Goal: Use online tool/utility: Utilize a website feature to perform a specific function

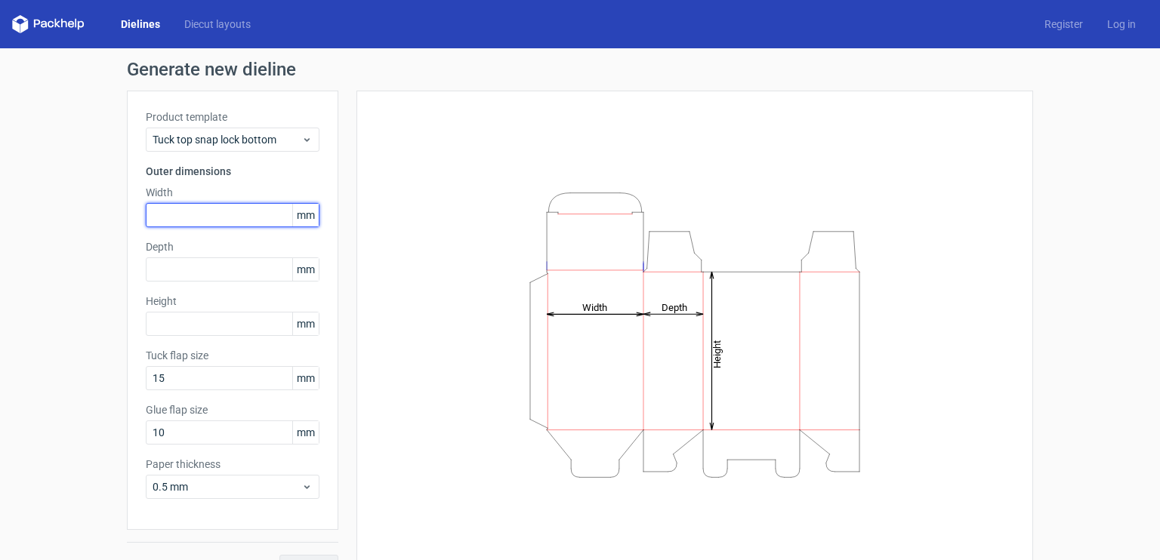
click at [186, 211] on input "text" at bounding box center [233, 215] width 174 height 24
click at [224, 131] on div "Tuck top snap lock bottom" at bounding box center [233, 140] width 174 height 24
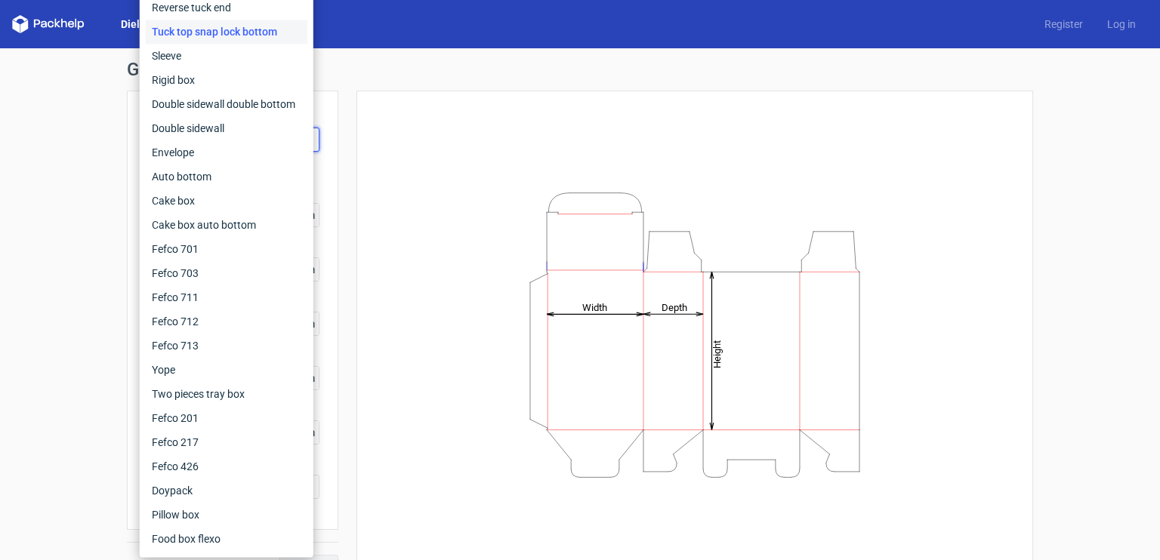
click at [103, 191] on div "Generate new dieline Product template Tuck top snap lock bottom Outer dimension…" at bounding box center [580, 319] width 1160 height 543
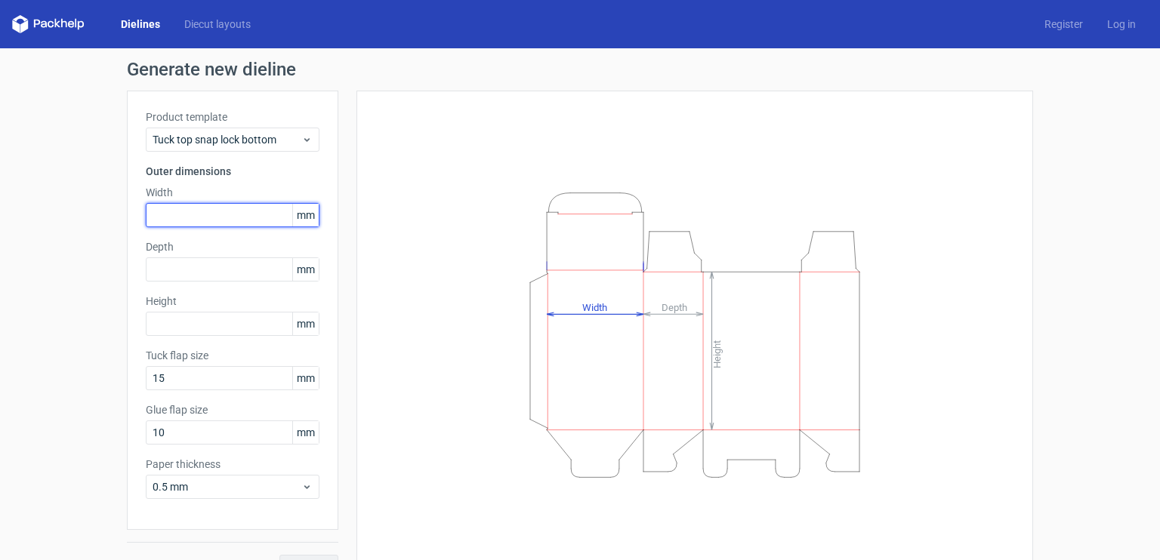
click at [206, 221] on input "text" at bounding box center [233, 215] width 174 height 24
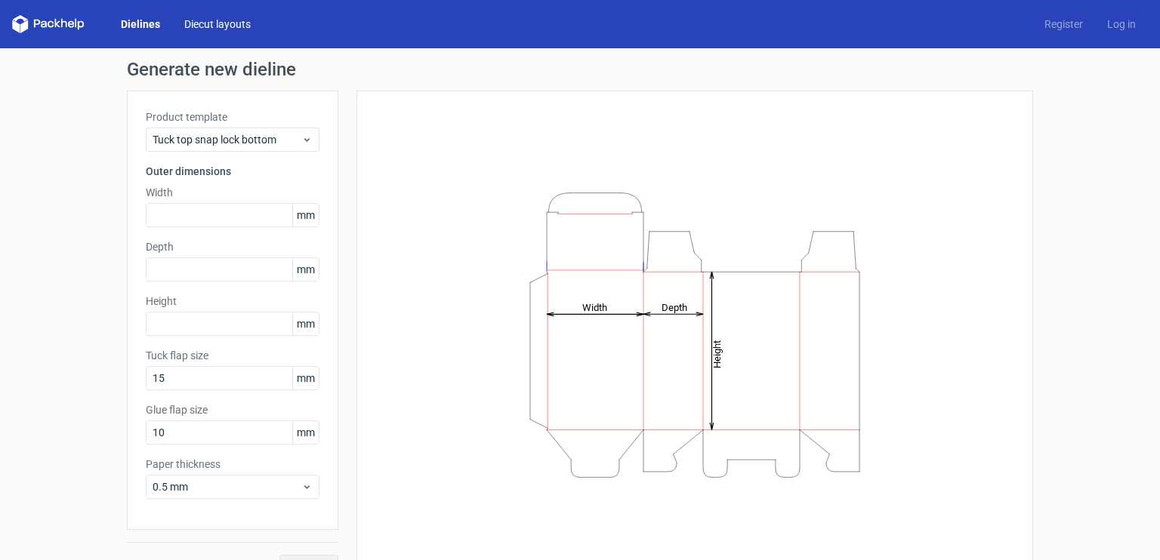
click at [197, 26] on link "Diecut layouts" at bounding box center [217, 24] width 91 height 15
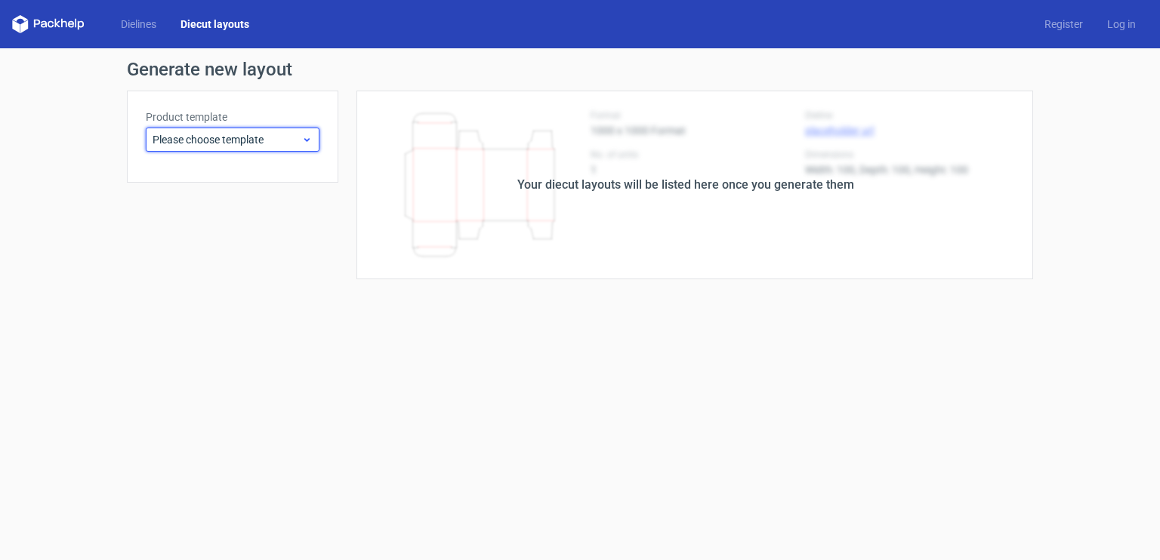
click at [261, 142] on span "Please choose template" at bounding box center [227, 139] width 149 height 15
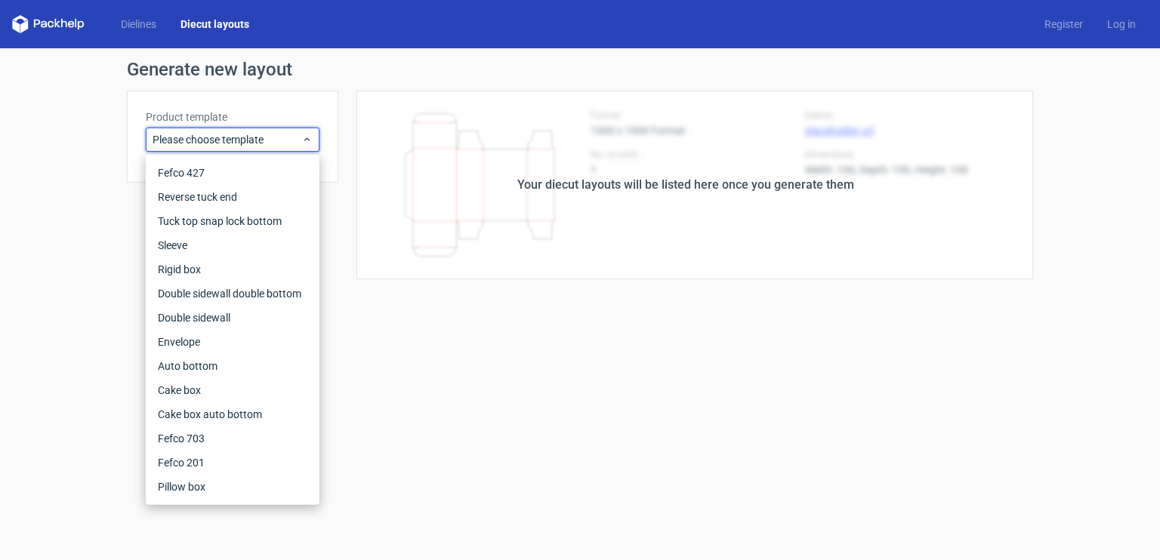
click at [96, 156] on div "Generate new layout Product template Please choose template Your diecut layouts…" at bounding box center [580, 169] width 1160 height 243
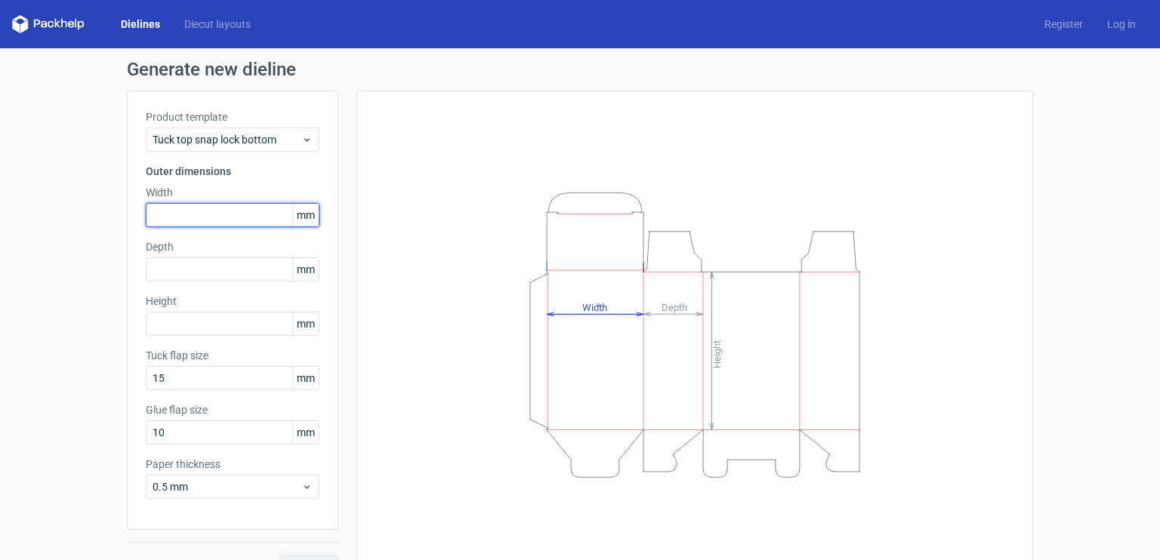
click at [240, 214] on input "text" at bounding box center [233, 215] width 174 height 24
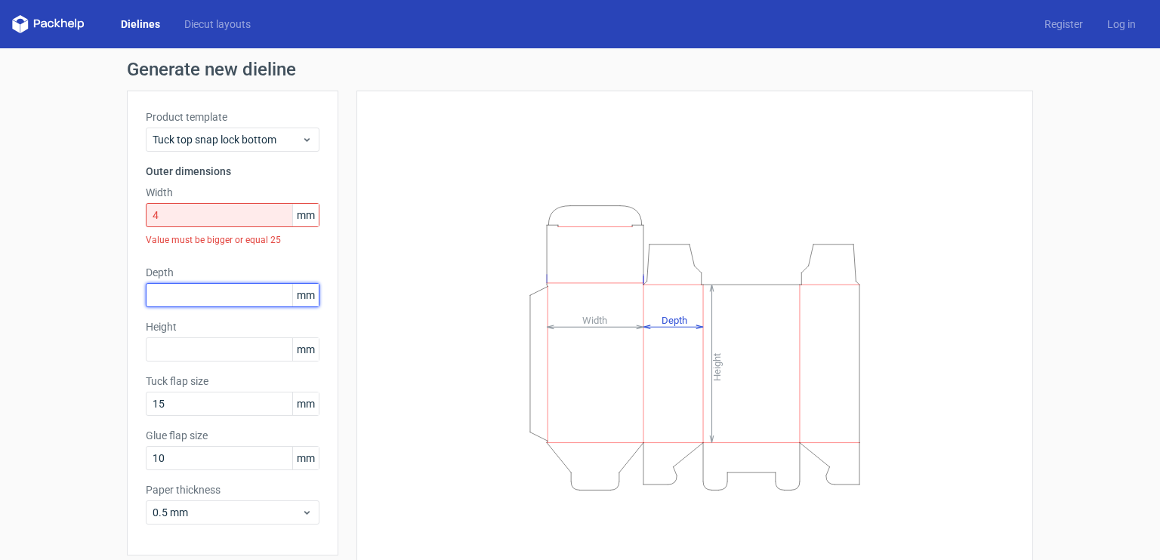
click at [243, 268] on div "Depth mm" at bounding box center [233, 286] width 174 height 42
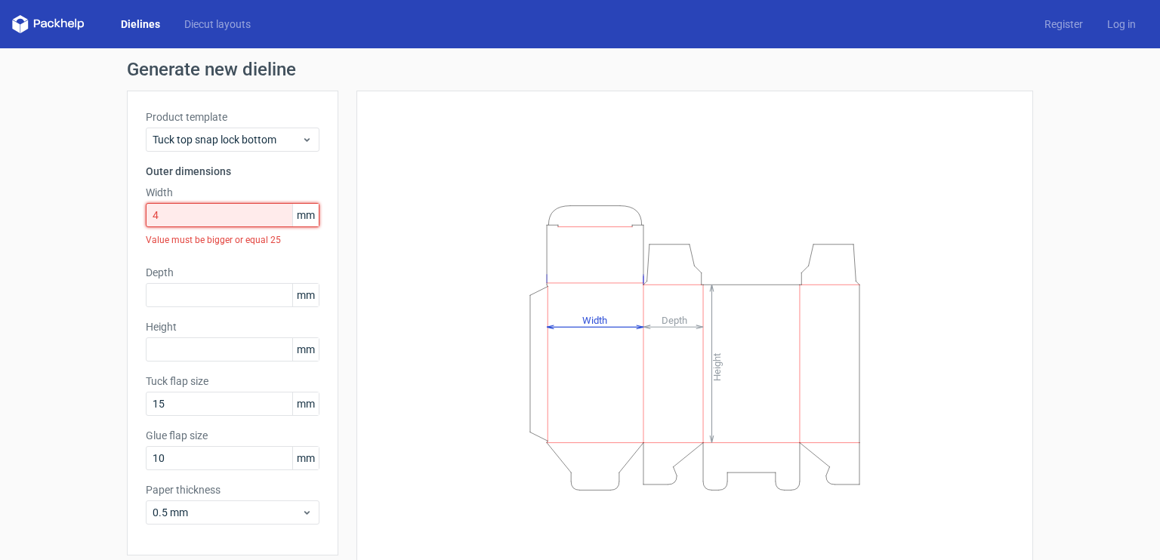
click at [199, 219] on input "4" at bounding box center [233, 215] width 174 height 24
type input "2"
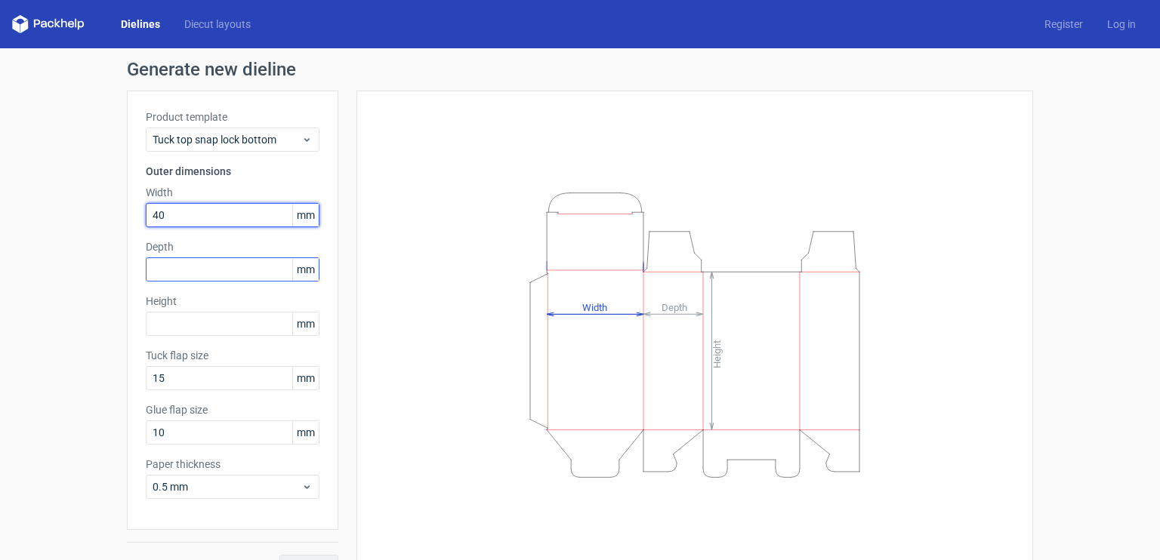
type input "40"
click at [219, 276] on input "text" at bounding box center [233, 270] width 174 height 24
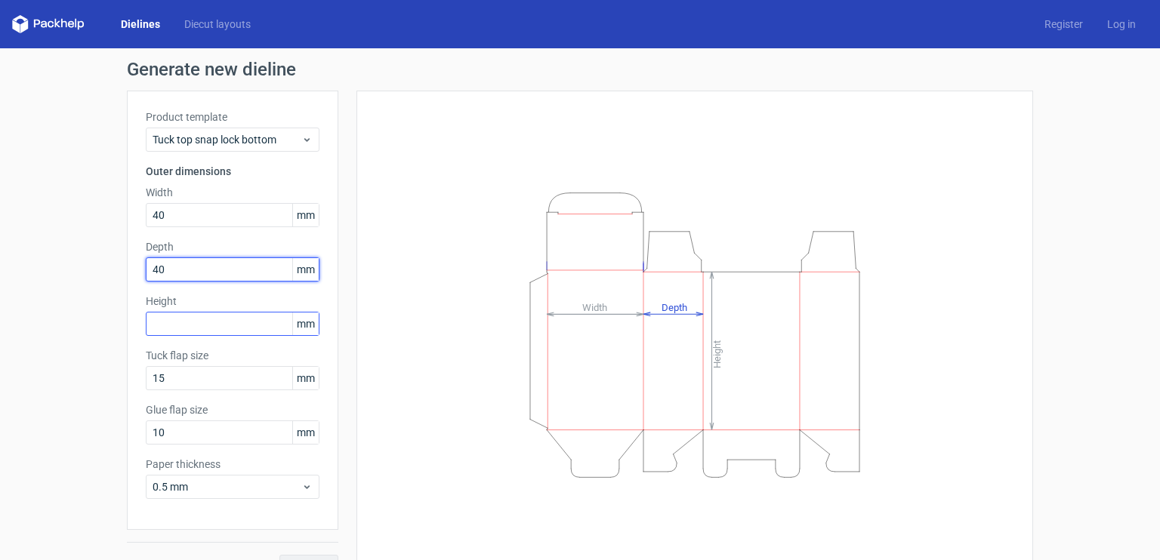
type input "40"
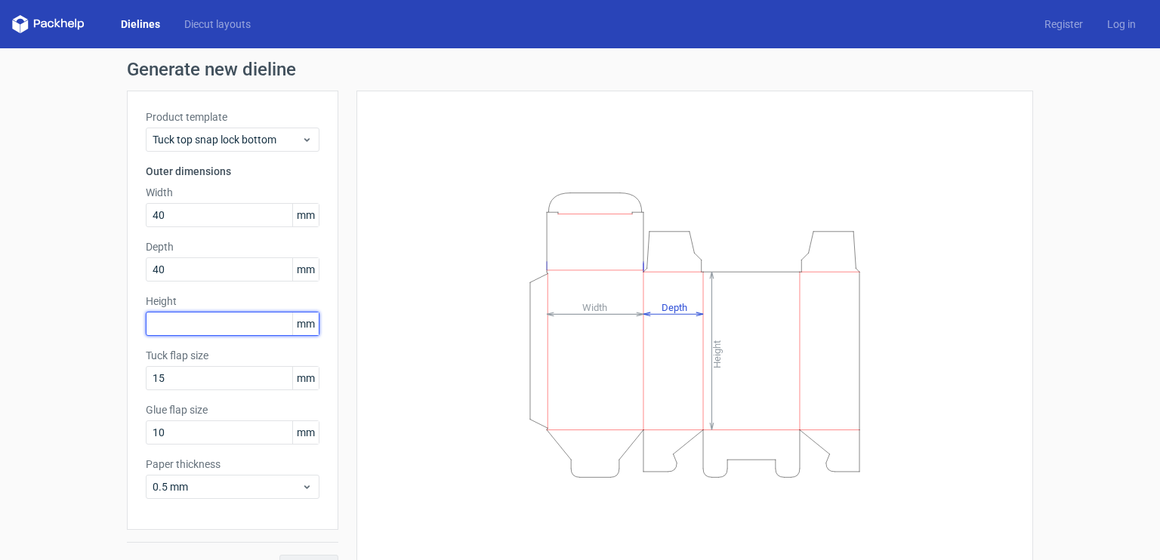
click at [256, 319] on input "text" at bounding box center [233, 324] width 174 height 24
type input "40"
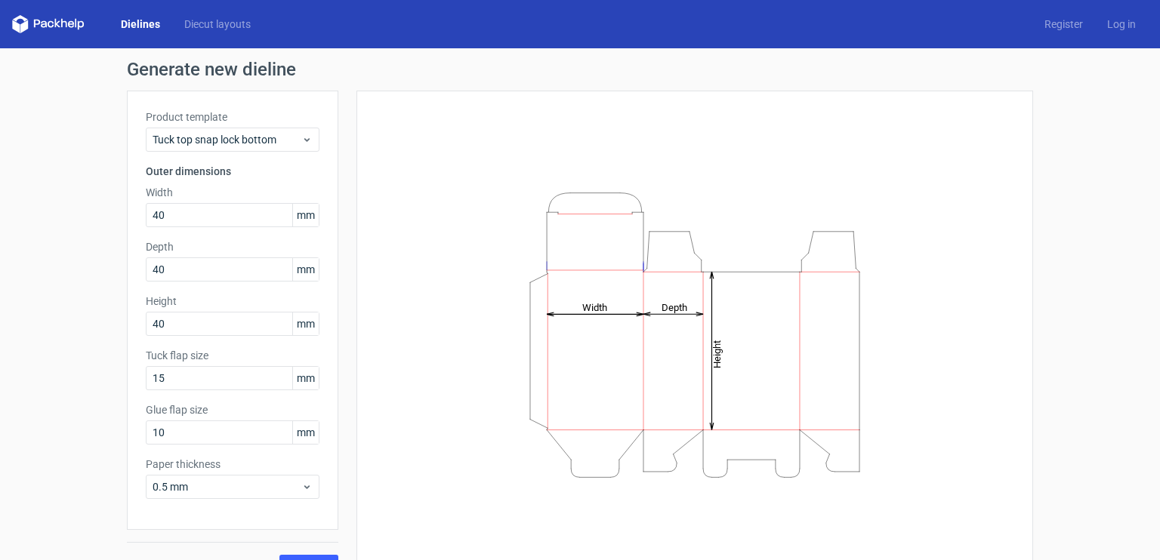
click at [392, 302] on div "Height Depth Width" at bounding box center [694, 334] width 639 height 451
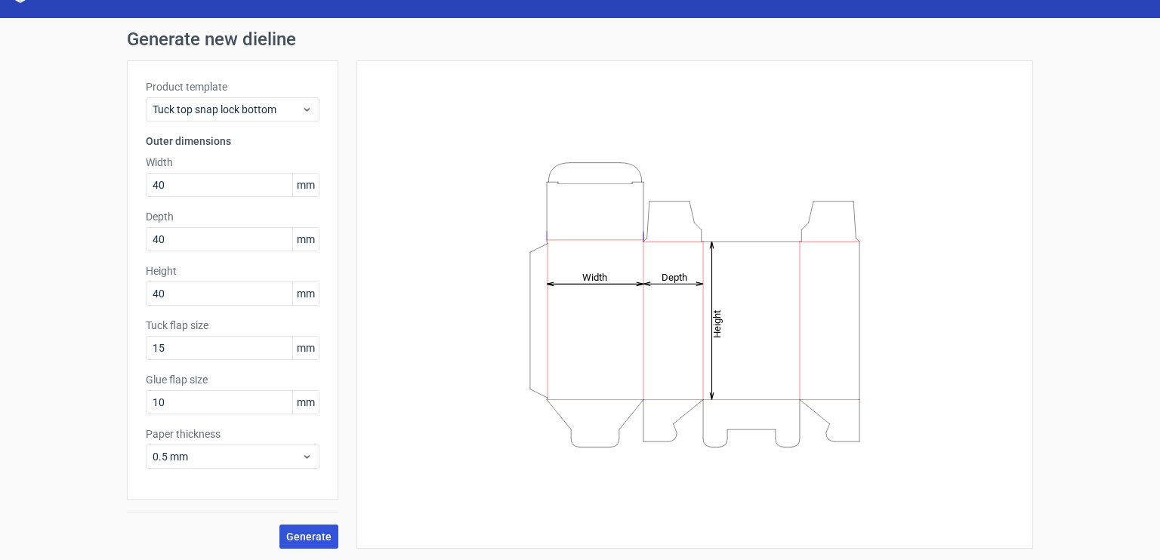
click at [302, 534] on span "Generate" at bounding box center [308, 537] width 45 height 11
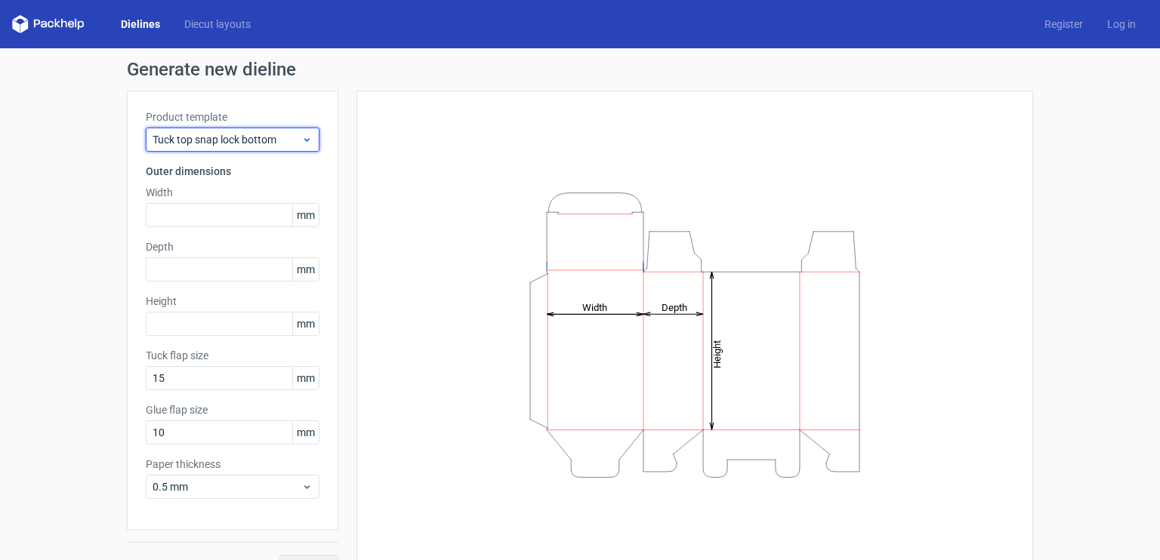
click at [272, 140] on span "Tuck top snap lock bottom" at bounding box center [227, 139] width 149 height 15
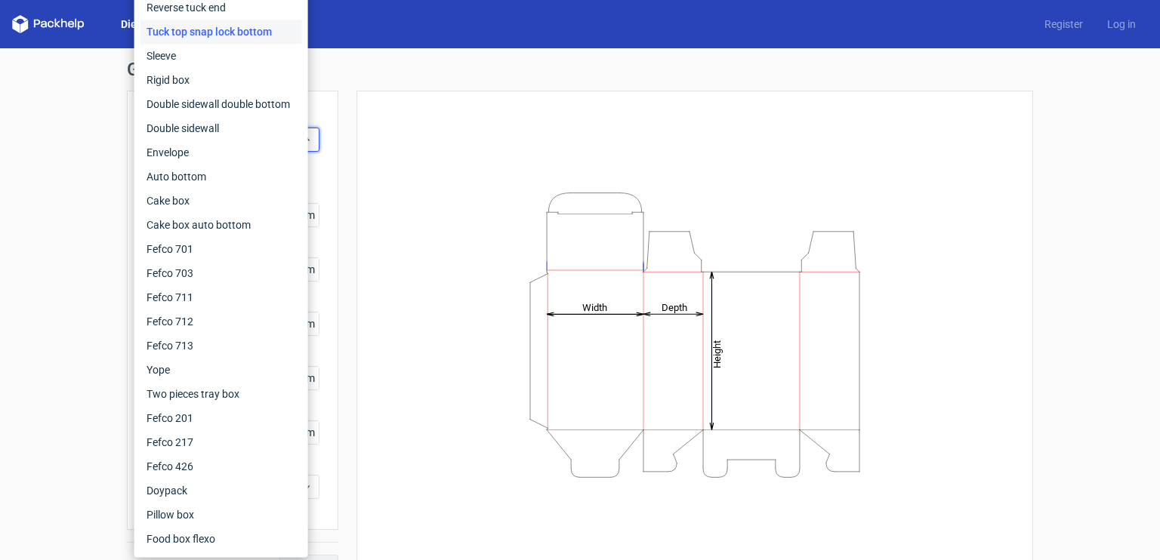
click at [84, 236] on div "Generate new dieline Product template Tuck top snap lock bottom Outer dimension…" at bounding box center [580, 319] width 1160 height 543
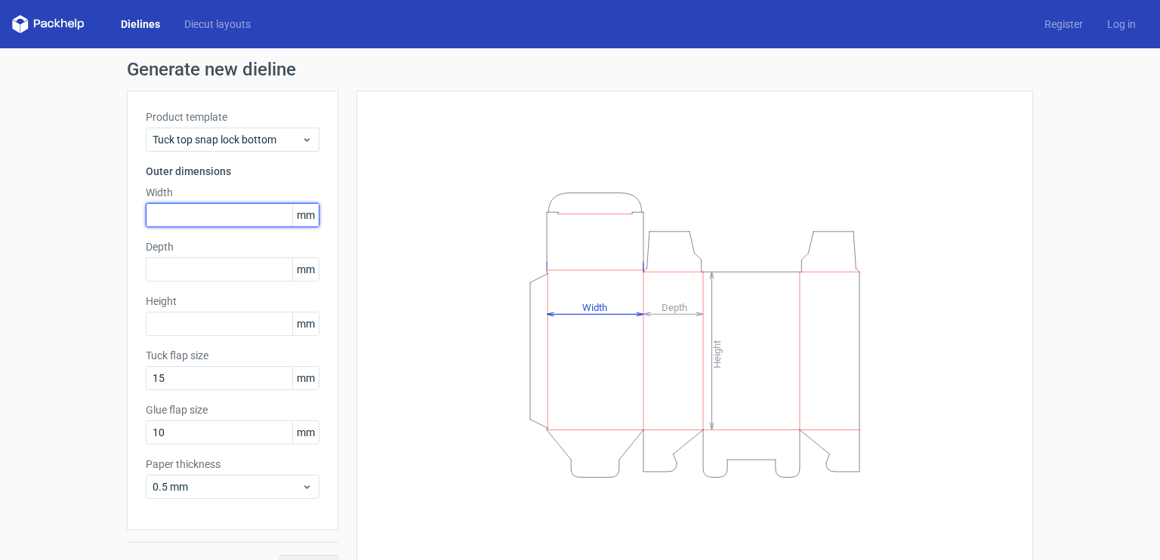
click at [184, 217] on input "text" at bounding box center [233, 215] width 174 height 24
type input "152"
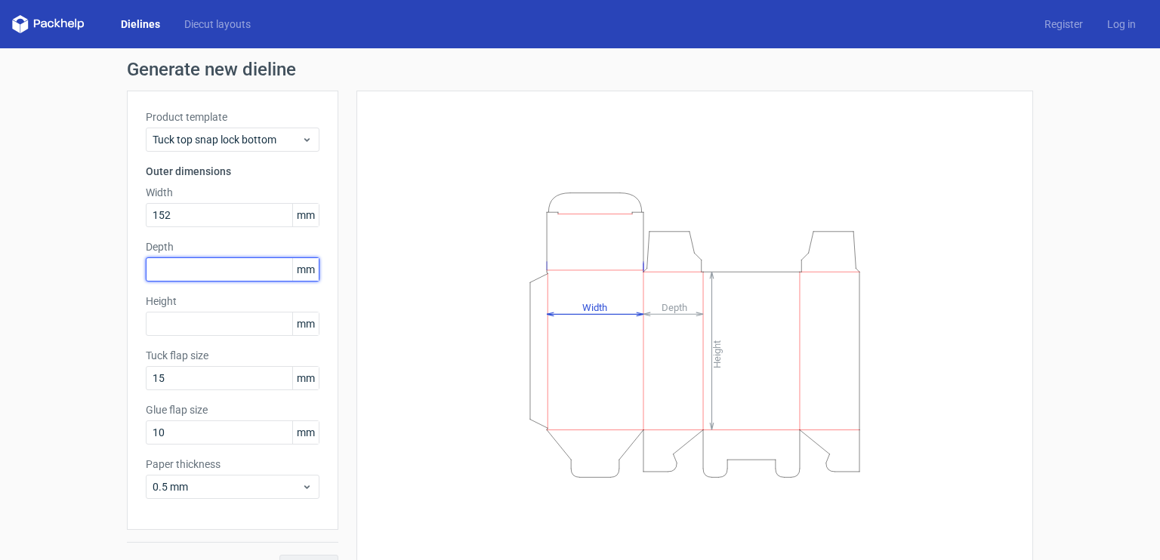
click at [208, 277] on input "text" at bounding box center [233, 270] width 174 height 24
type input "121"
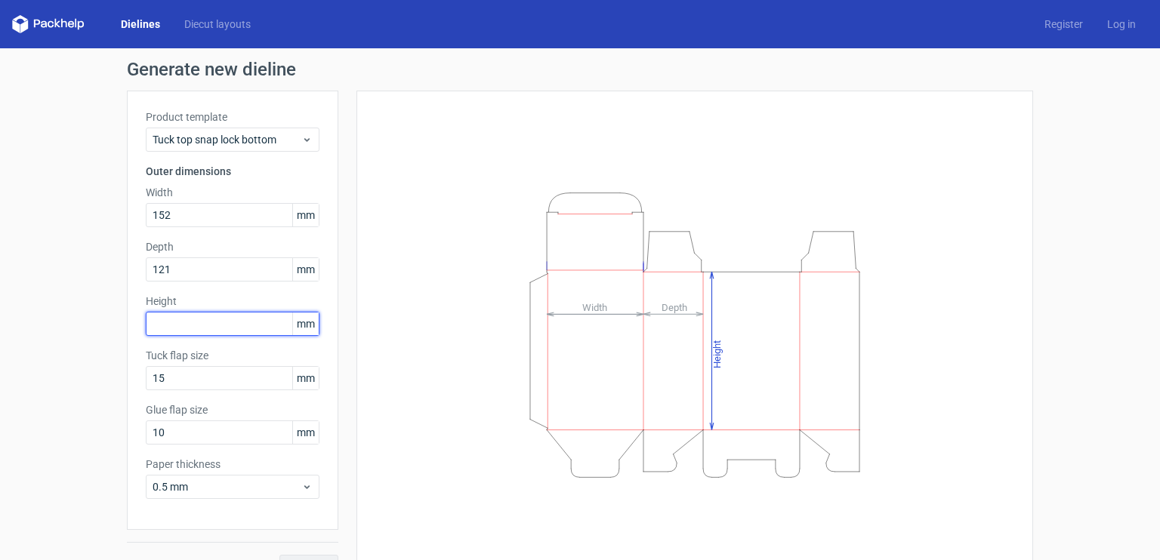
click at [163, 328] on input "text" at bounding box center [233, 324] width 174 height 24
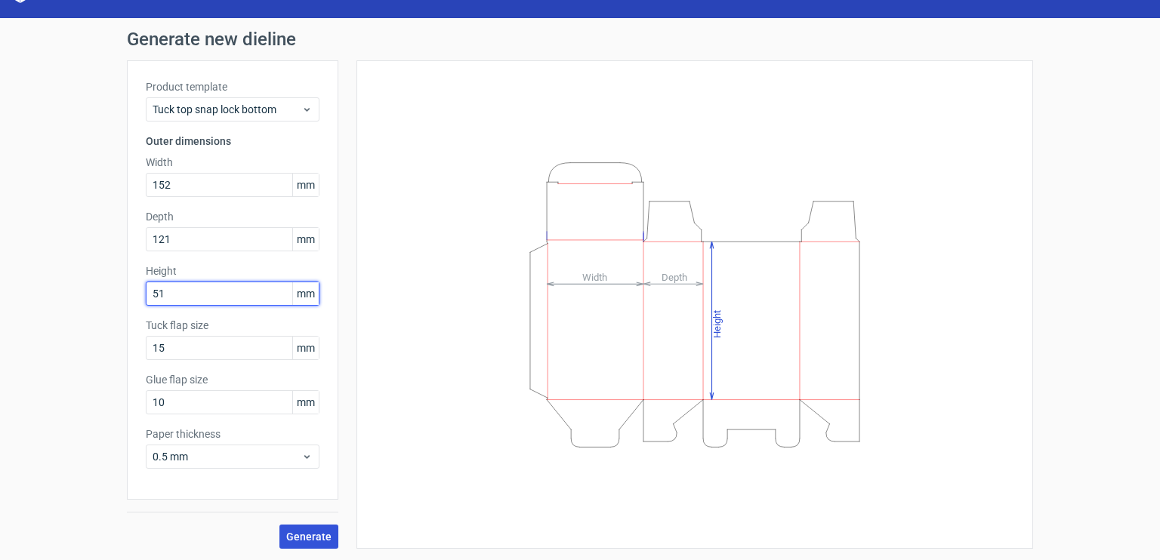
type input "51"
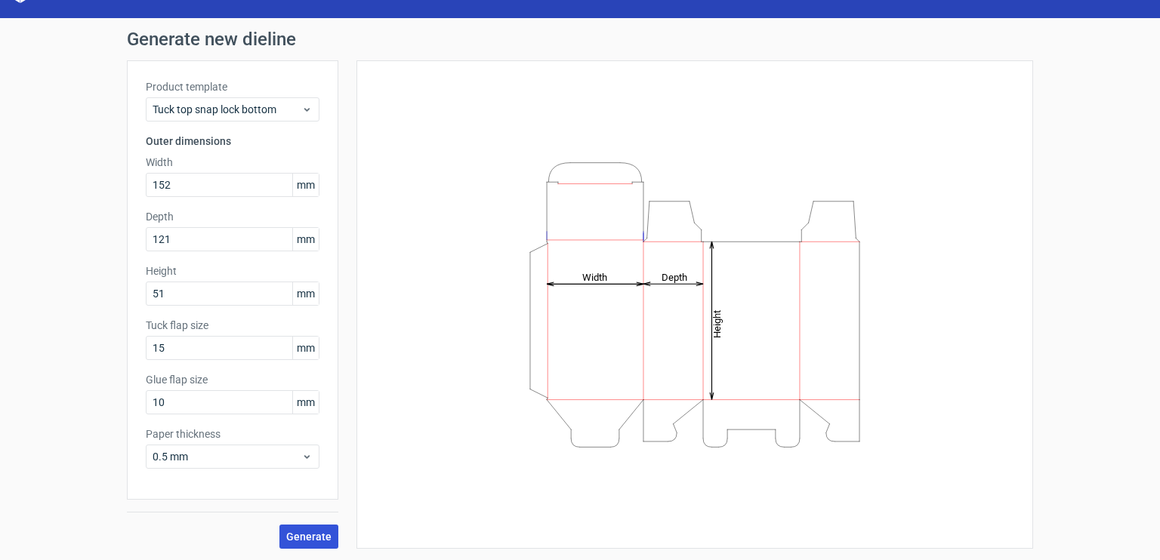
click at [296, 534] on span "Generate" at bounding box center [308, 537] width 45 height 11
